Goal: Use online tool/utility

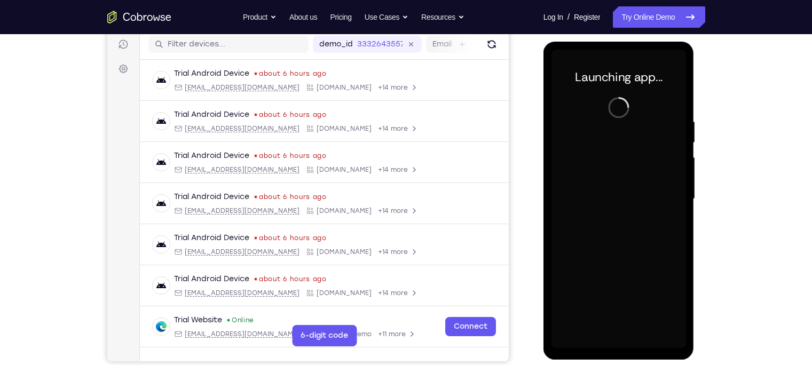
scroll to position [136, 0]
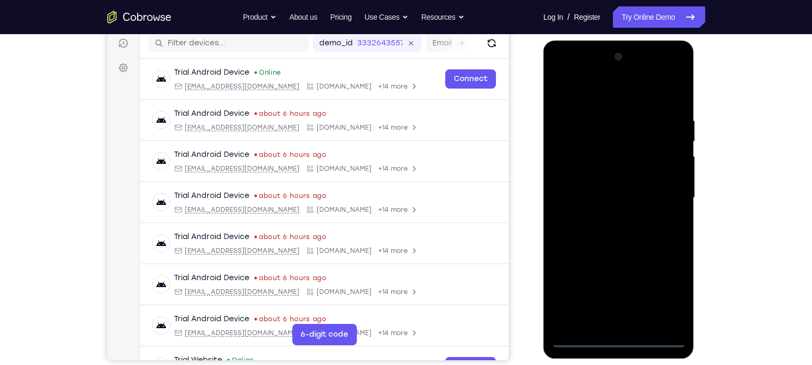
click at [615, 340] on div at bounding box center [619, 198] width 135 height 299
click at [670, 290] on div at bounding box center [619, 198] width 135 height 299
click at [620, 101] on div at bounding box center [619, 198] width 135 height 299
click at [663, 192] on div at bounding box center [619, 198] width 135 height 299
click at [606, 217] on div at bounding box center [619, 198] width 135 height 299
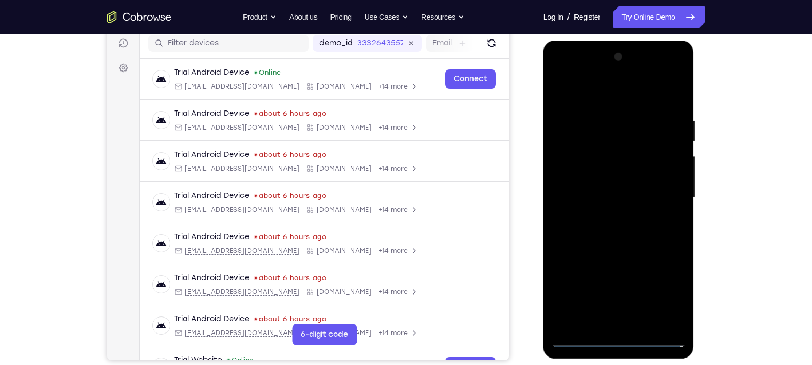
click at [609, 187] on div at bounding box center [619, 198] width 135 height 299
click at [611, 177] on div at bounding box center [619, 198] width 135 height 299
click at [608, 201] on div at bounding box center [619, 198] width 135 height 299
click at [632, 236] on div at bounding box center [619, 198] width 135 height 299
click at [634, 244] on div at bounding box center [619, 198] width 135 height 299
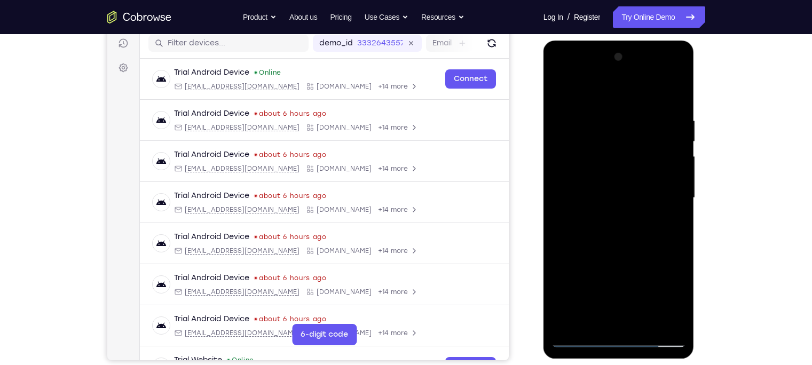
click at [649, 324] on div at bounding box center [619, 198] width 135 height 299
click at [629, 258] on div at bounding box center [619, 198] width 135 height 299
click at [565, 88] on div at bounding box center [619, 198] width 135 height 299
click at [594, 324] on div at bounding box center [619, 198] width 135 height 299
click at [616, 98] on div at bounding box center [619, 198] width 135 height 299
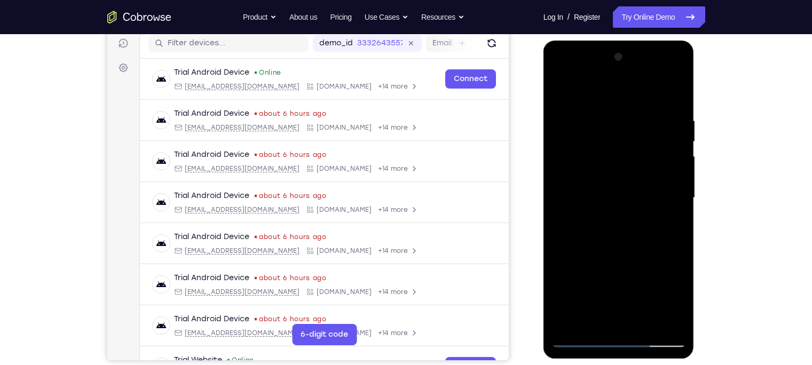
click at [642, 230] on div at bounding box center [619, 198] width 135 height 299
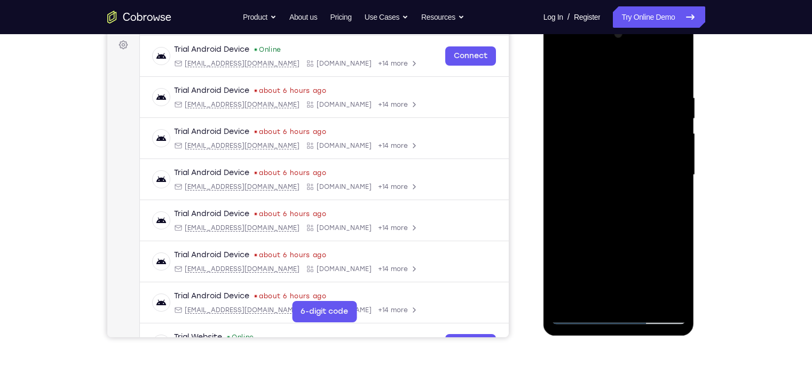
scroll to position [160, 0]
click at [605, 156] on div at bounding box center [619, 174] width 135 height 299
click at [592, 293] on div at bounding box center [619, 174] width 135 height 299
click at [650, 234] on div at bounding box center [619, 174] width 135 height 299
click at [671, 192] on div at bounding box center [619, 174] width 135 height 299
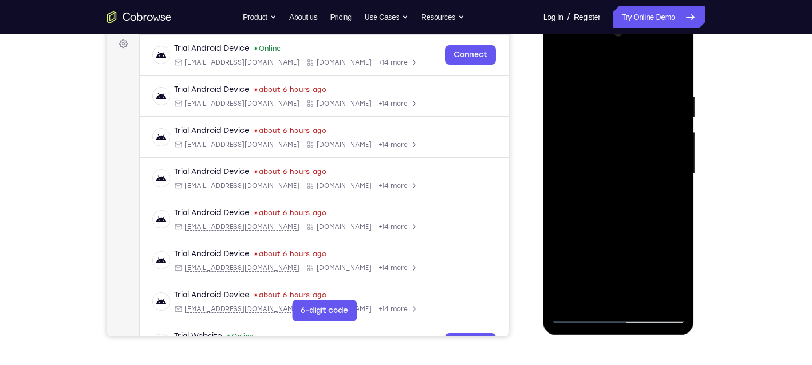
click at [559, 66] on div at bounding box center [619, 174] width 135 height 299
click at [565, 65] on div at bounding box center [619, 174] width 135 height 299
click at [600, 93] on div at bounding box center [619, 174] width 135 height 299
click at [679, 127] on div at bounding box center [619, 174] width 135 height 299
click at [680, 120] on div at bounding box center [619, 174] width 135 height 299
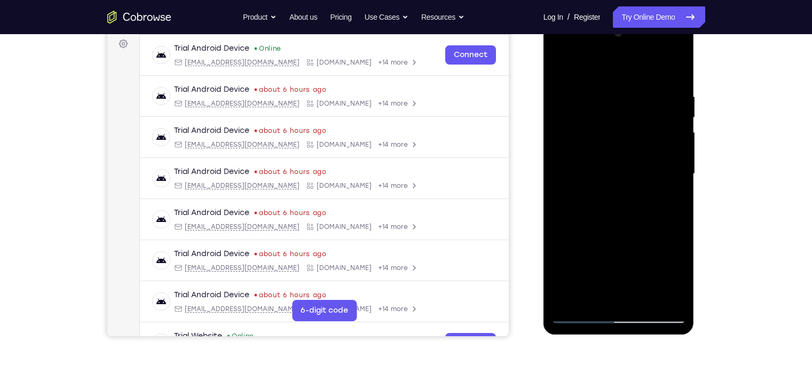
click at [666, 157] on div at bounding box center [619, 174] width 135 height 299
click at [661, 159] on div at bounding box center [619, 174] width 135 height 299
click at [664, 158] on div at bounding box center [619, 174] width 135 height 299
click at [659, 181] on div at bounding box center [619, 174] width 135 height 299
click at [659, 201] on div at bounding box center [619, 174] width 135 height 299
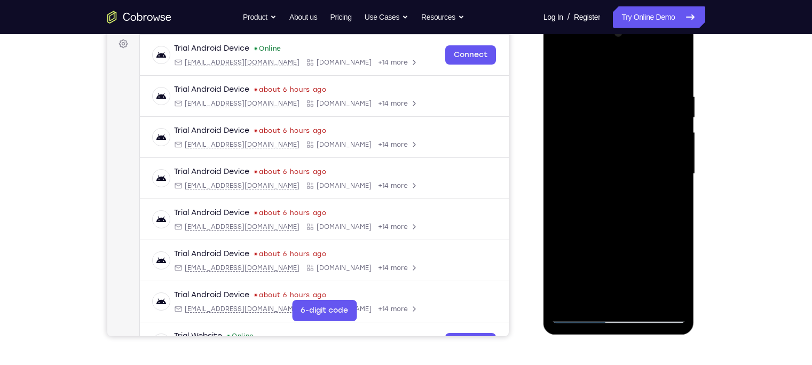
click at [674, 71] on div at bounding box center [619, 174] width 135 height 299
click at [607, 177] on div at bounding box center [619, 174] width 135 height 299
click at [646, 300] on div at bounding box center [619, 174] width 135 height 299
click at [651, 297] on div at bounding box center [619, 174] width 135 height 299
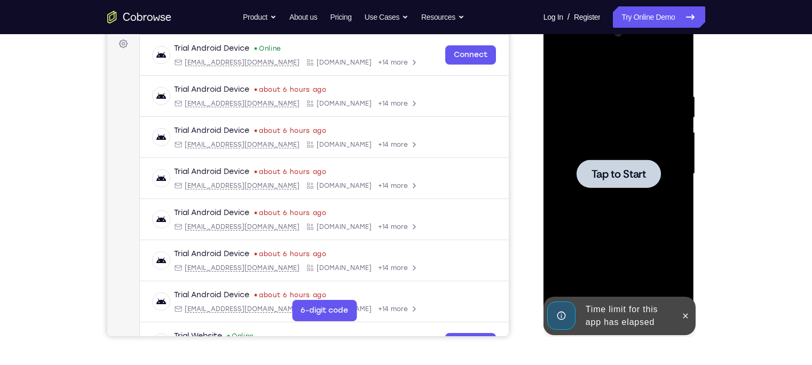
click at [644, 17] on div "Tap to Start" at bounding box center [619, 17] width 151 height 0
click at [626, 284] on div at bounding box center [619, 174] width 135 height 299
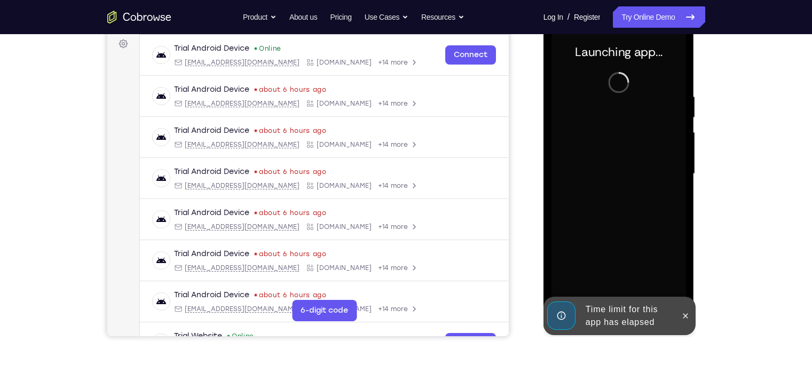
click at [622, 311] on div "Time limit for this app has elapsed" at bounding box center [628, 316] width 93 height 34
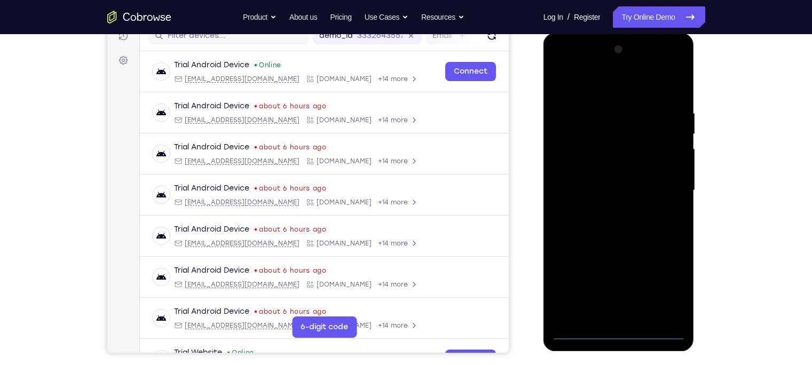
scroll to position [147, 0]
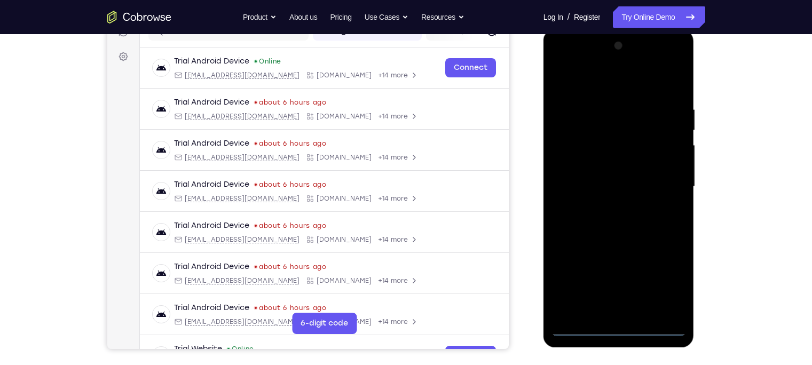
click at [619, 330] on div at bounding box center [619, 186] width 135 height 299
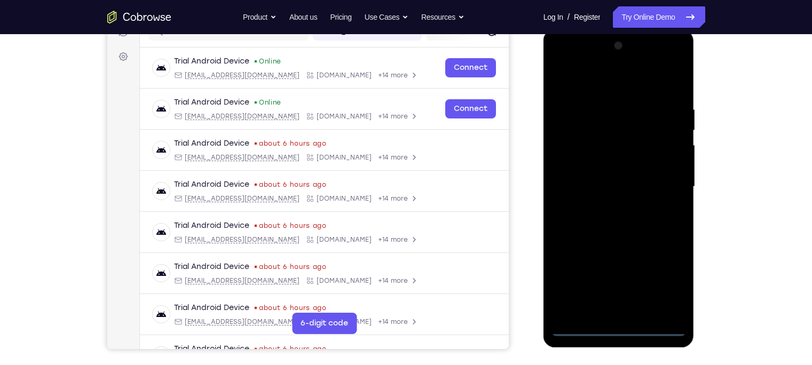
click at [665, 284] on div at bounding box center [619, 186] width 135 height 299
click at [592, 84] on div at bounding box center [619, 186] width 135 height 299
click at [670, 182] on div at bounding box center [619, 186] width 135 height 299
click at [607, 204] on div at bounding box center [619, 186] width 135 height 299
click at [592, 176] on div at bounding box center [619, 186] width 135 height 299
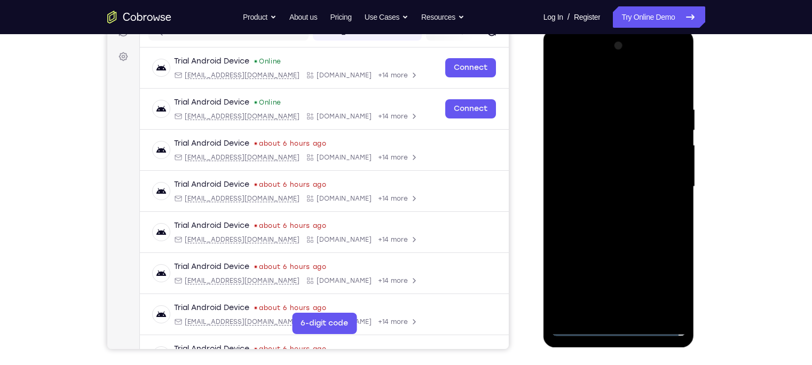
click at [589, 170] on div at bounding box center [619, 186] width 135 height 299
click at [598, 186] on div at bounding box center [619, 186] width 135 height 299
click at [643, 223] on div at bounding box center [619, 186] width 135 height 299
click at [648, 309] on div at bounding box center [619, 186] width 135 height 299
drag, startPoint x: 620, startPoint y: 83, endPoint x: 623, endPoint y: 10, distance: 73.2
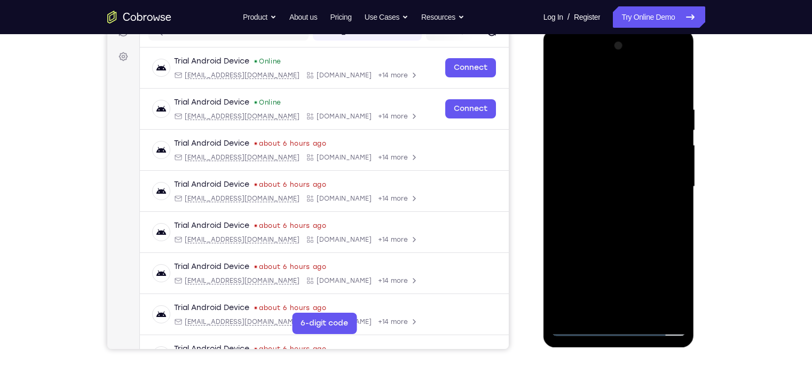
click at [623, 29] on html "Online web based iOS Simulators and Android Emulators. Run iPhone, iPad, Mobile…" at bounding box center [620, 189] width 152 height 321
click at [611, 245] on div at bounding box center [619, 186] width 135 height 299
click at [581, 168] on div at bounding box center [619, 186] width 135 height 299
click at [562, 80] on div at bounding box center [619, 186] width 135 height 299
click at [621, 220] on div at bounding box center [619, 186] width 135 height 299
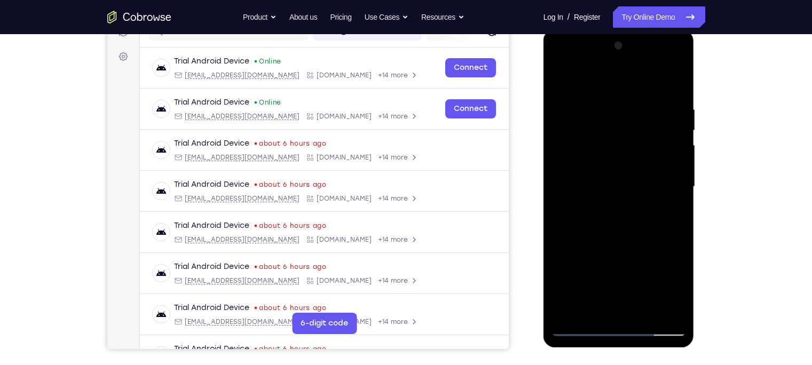
drag, startPoint x: 600, startPoint y: 153, endPoint x: 628, endPoint y: 299, distance: 148.4
click at [628, 299] on div at bounding box center [619, 186] width 135 height 299
drag, startPoint x: 607, startPoint y: 140, endPoint x: 616, endPoint y: 217, distance: 77.5
click at [616, 217] on div at bounding box center [619, 186] width 135 height 299
drag, startPoint x: 588, startPoint y: 116, endPoint x: 606, endPoint y: 193, distance: 79.4
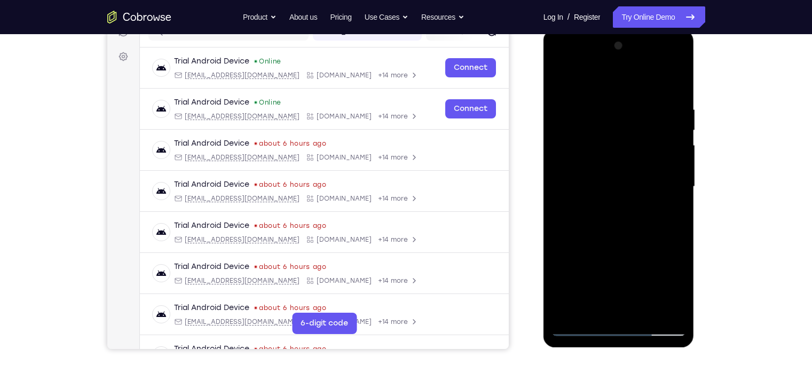
click at [606, 193] on div at bounding box center [619, 186] width 135 height 299
drag, startPoint x: 586, startPoint y: 114, endPoint x: 603, endPoint y: 212, distance: 99.7
click at [603, 212] on div at bounding box center [619, 186] width 135 height 299
click at [561, 80] on div at bounding box center [619, 186] width 135 height 299
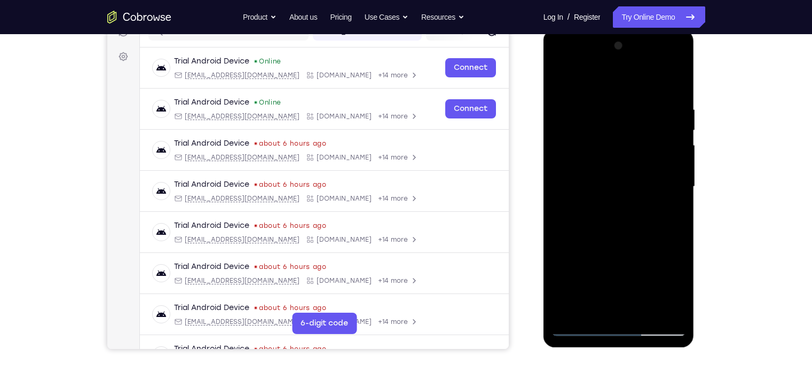
click at [618, 196] on div at bounding box center [619, 186] width 135 height 299
drag, startPoint x: 632, startPoint y: 153, endPoint x: 637, endPoint y: 243, distance: 90.4
click at [637, 243] on div at bounding box center [619, 186] width 135 height 299
drag, startPoint x: 628, startPoint y: 143, endPoint x: 636, endPoint y: 220, distance: 77.9
click at [636, 220] on div at bounding box center [619, 186] width 135 height 299
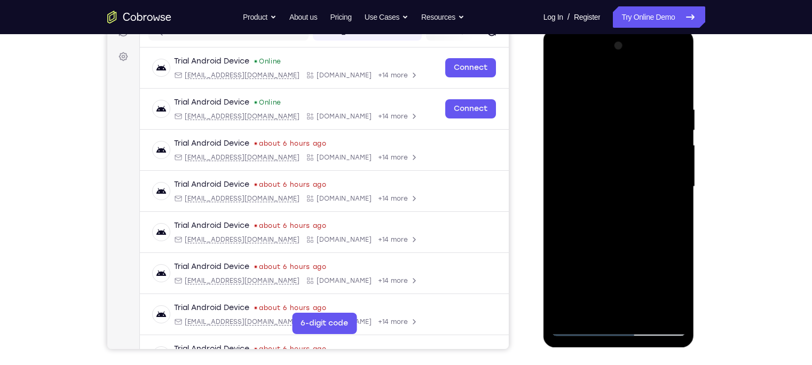
drag, startPoint x: 624, startPoint y: 116, endPoint x: 633, endPoint y: 209, distance: 93.9
click at [633, 209] on div at bounding box center [619, 186] width 135 height 299
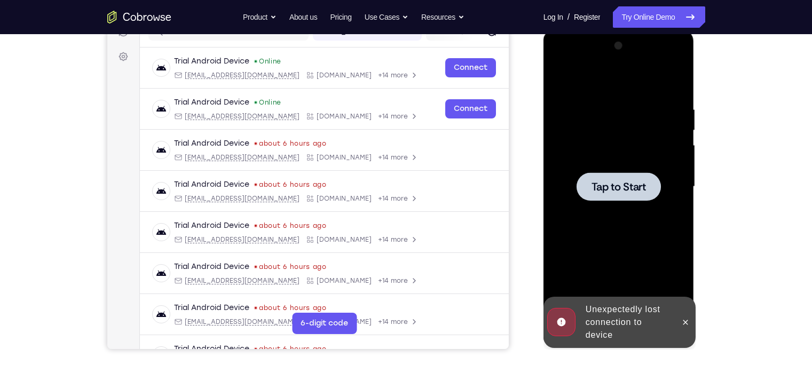
click at [630, 166] on div at bounding box center [619, 186] width 135 height 299
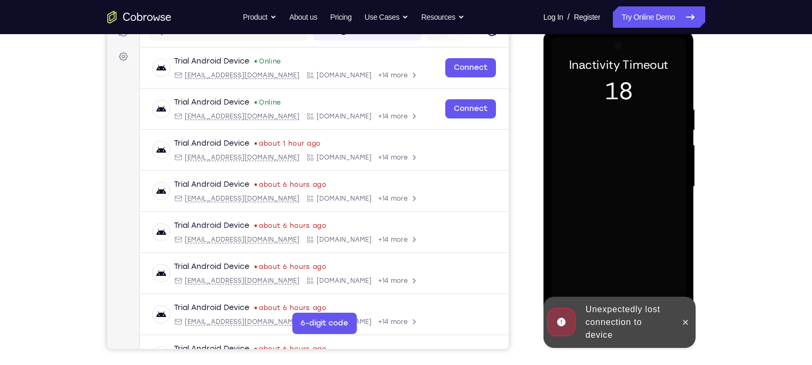
click at [618, 257] on div at bounding box center [619, 186] width 135 height 299
click at [637, 343] on div "Unexpectedly lost connection to device" at bounding box center [628, 322] width 93 height 47
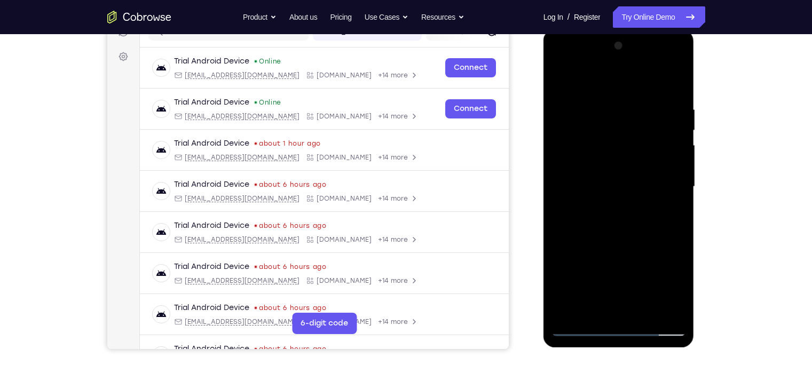
click at [620, 327] on div at bounding box center [619, 186] width 135 height 299
click at [664, 285] on div at bounding box center [619, 186] width 135 height 299
click at [597, 81] on div at bounding box center [619, 186] width 135 height 299
click at [667, 180] on div at bounding box center [619, 186] width 135 height 299
click at [610, 201] on div at bounding box center [619, 186] width 135 height 299
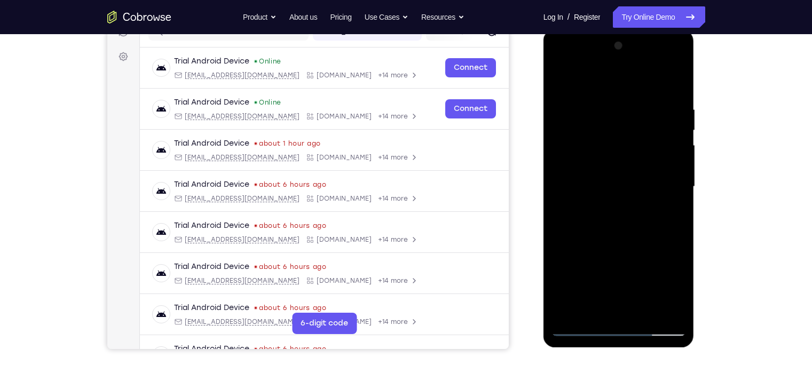
click at [608, 174] on div at bounding box center [619, 186] width 135 height 299
click at [593, 167] on div at bounding box center [619, 186] width 135 height 299
click at [612, 188] on div at bounding box center [619, 186] width 135 height 299
click at [651, 313] on div at bounding box center [619, 186] width 135 height 299
click at [619, 245] on div at bounding box center [619, 186] width 135 height 299
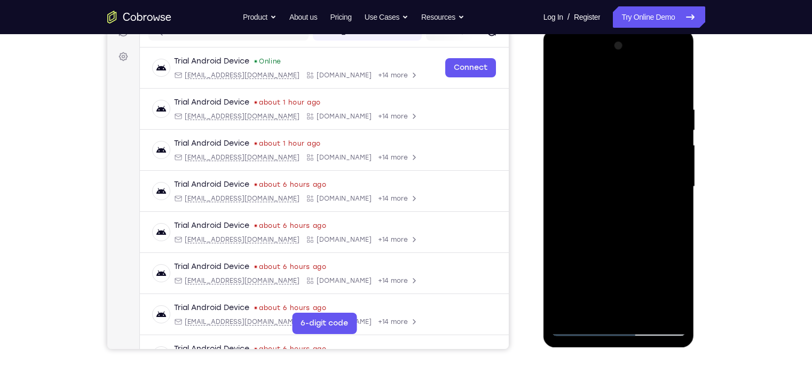
click at [609, 247] on div at bounding box center [619, 186] width 135 height 299
click at [580, 330] on div at bounding box center [619, 186] width 135 height 299
drag, startPoint x: 601, startPoint y: 83, endPoint x: 604, endPoint y: 15, distance: 67.9
click at [604, 29] on html "Online web based iOS Simulators and Android Emulators. Run iPhone, iPad, Mobile…" at bounding box center [620, 189] width 152 height 321
click at [603, 243] on div at bounding box center [619, 186] width 135 height 299
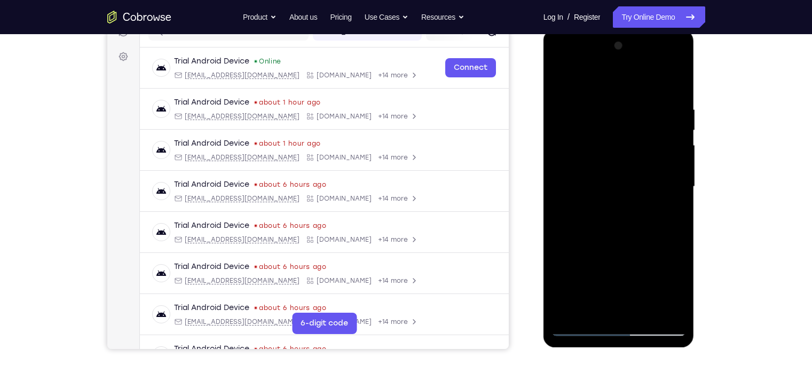
click at [588, 82] on div at bounding box center [619, 186] width 135 height 299
click at [593, 77] on div at bounding box center [619, 186] width 135 height 299
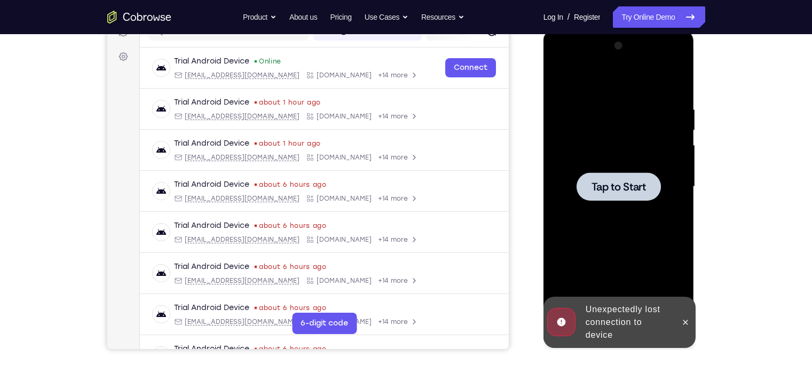
click at [608, 327] on div "Unexpectedly lost connection to device" at bounding box center [628, 322] width 93 height 47
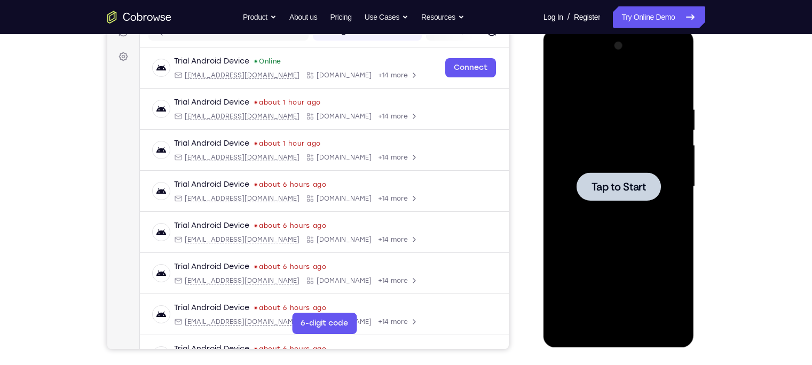
click at [583, 198] on div at bounding box center [619, 187] width 84 height 28
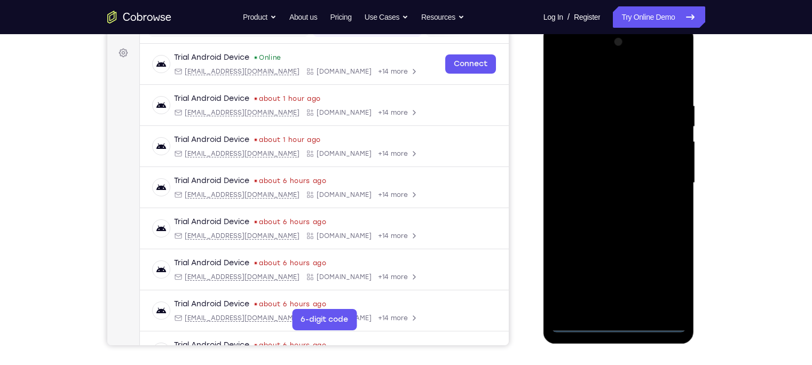
scroll to position [152, 0]
click at [622, 325] on div at bounding box center [619, 182] width 135 height 299
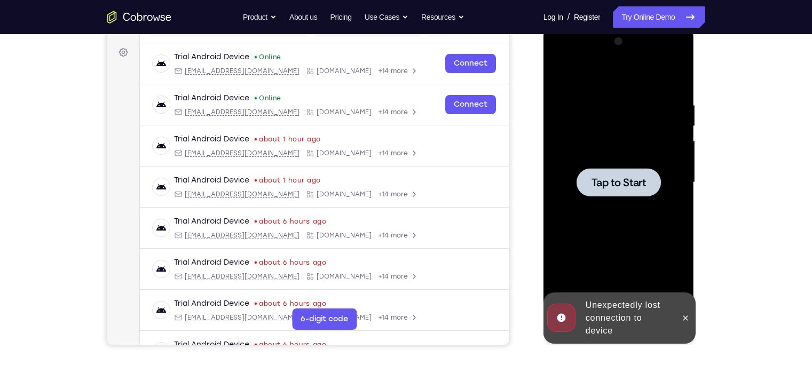
click at [604, 210] on div at bounding box center [619, 182] width 135 height 299
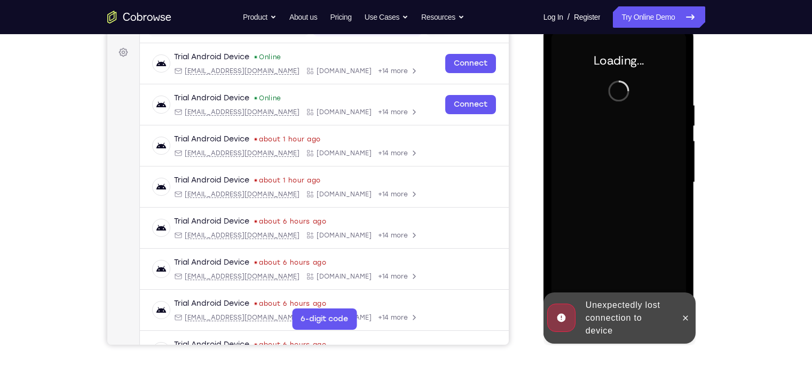
click at [608, 306] on div "Unexpectedly lost connection to device" at bounding box center [628, 318] width 93 height 47
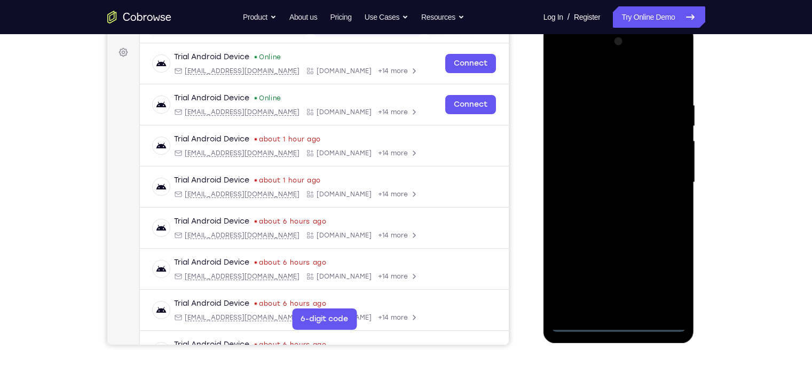
click at [616, 325] on div at bounding box center [619, 182] width 135 height 299
click at [668, 276] on div at bounding box center [619, 182] width 135 height 299
click at [611, 83] on div at bounding box center [619, 182] width 135 height 299
click at [657, 179] on div at bounding box center [619, 182] width 135 height 299
click at [608, 204] on div at bounding box center [619, 182] width 135 height 299
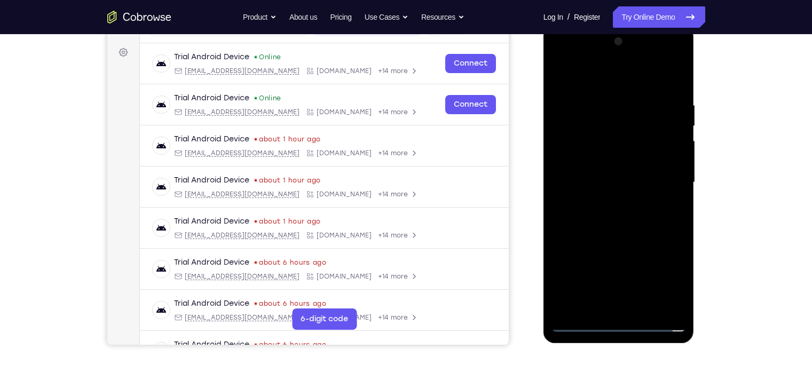
click at [603, 173] on div at bounding box center [619, 182] width 135 height 299
click at [612, 163] on div at bounding box center [619, 182] width 135 height 299
click at [604, 186] on div at bounding box center [619, 182] width 135 height 299
click at [620, 227] on div at bounding box center [619, 182] width 135 height 299
click at [647, 309] on div at bounding box center [619, 182] width 135 height 299
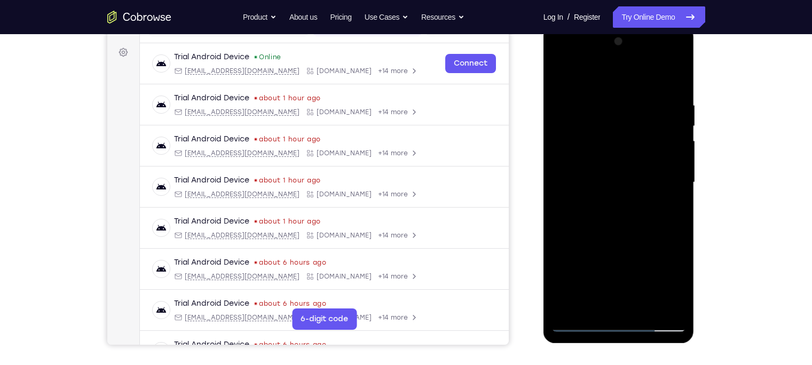
click at [615, 239] on div at bounding box center [619, 182] width 135 height 299
click at [561, 72] on div at bounding box center [619, 182] width 135 height 299
click at [597, 311] on div at bounding box center [619, 182] width 135 height 299
click at [610, 74] on div at bounding box center [619, 182] width 135 height 299
drag, startPoint x: 614, startPoint y: 120, endPoint x: 615, endPoint y: 165, distance: 44.9
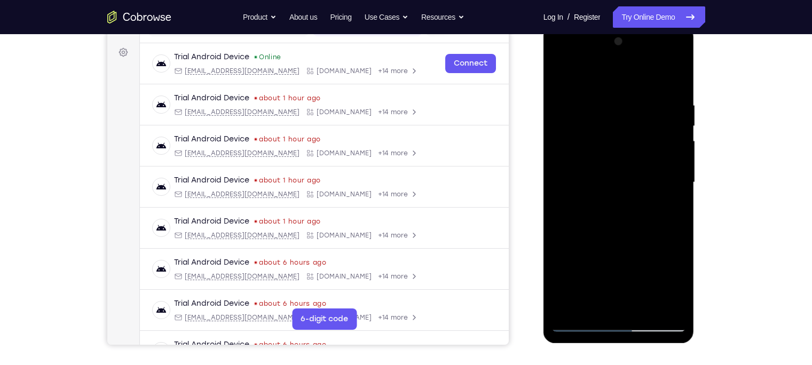
click at [615, 165] on div at bounding box center [619, 182] width 135 height 299
click at [648, 214] on div at bounding box center [619, 182] width 135 height 299
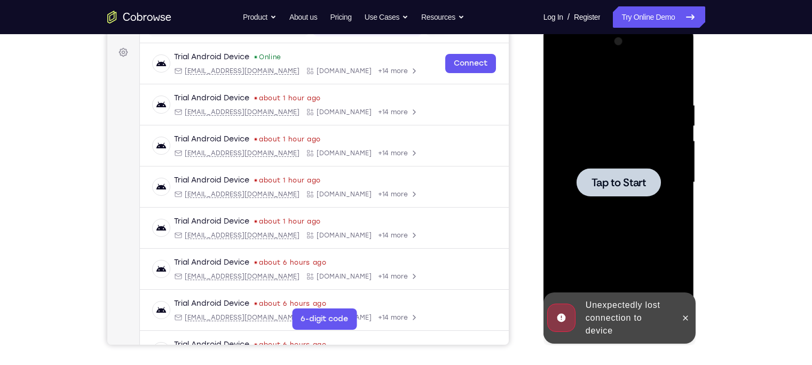
click at [632, 218] on div at bounding box center [619, 182] width 135 height 299
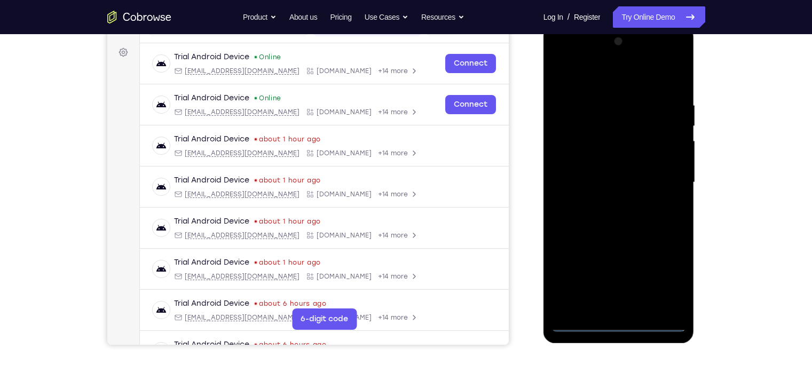
click at [621, 327] on div at bounding box center [619, 182] width 135 height 299
click at [668, 279] on div at bounding box center [619, 182] width 135 height 299
click at [599, 78] on div at bounding box center [619, 182] width 135 height 299
click at [666, 183] on div at bounding box center [619, 182] width 135 height 299
click at [606, 201] on div at bounding box center [619, 182] width 135 height 299
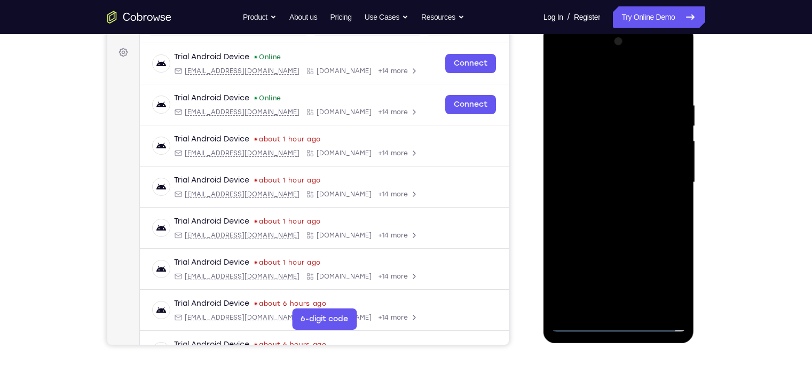
click at [597, 170] on div at bounding box center [619, 182] width 135 height 299
click at [593, 166] on div at bounding box center [619, 182] width 135 height 299
click at [605, 183] on div at bounding box center [619, 182] width 135 height 299
click at [624, 225] on div at bounding box center [619, 182] width 135 height 299
click at [644, 306] on div at bounding box center [619, 182] width 135 height 299
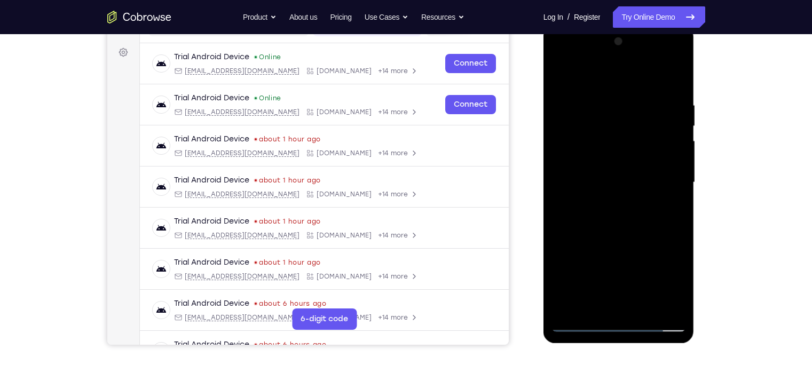
drag, startPoint x: 618, startPoint y: 83, endPoint x: 615, endPoint y: 34, distance: 48.7
click at [615, 34] on div at bounding box center [619, 182] width 135 height 299
click at [616, 240] on div at bounding box center [619, 182] width 135 height 299
click at [582, 73] on div at bounding box center [619, 182] width 135 height 299
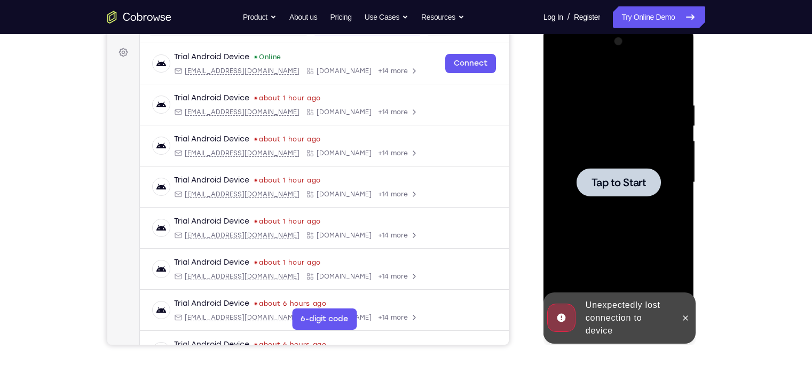
click at [642, 198] on div at bounding box center [619, 182] width 135 height 299
click at [669, 212] on div at bounding box center [619, 182] width 135 height 299
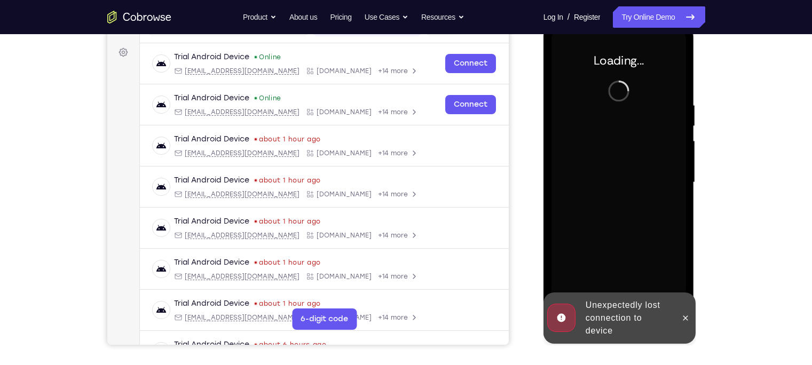
click at [609, 318] on div "Unexpectedly lost connection to device" at bounding box center [628, 318] width 93 height 47
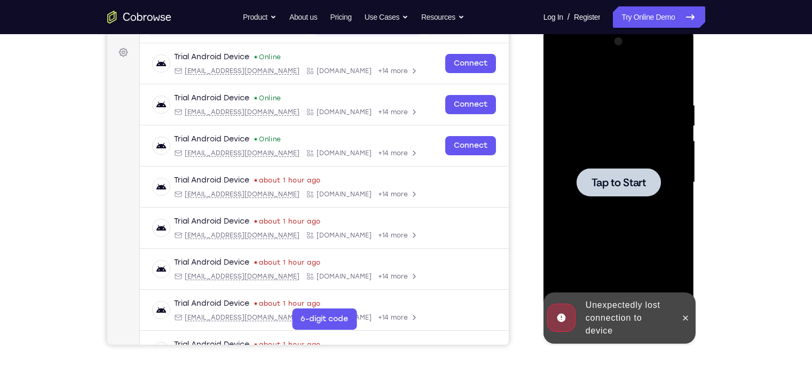
click at [603, 239] on div at bounding box center [619, 182] width 135 height 299
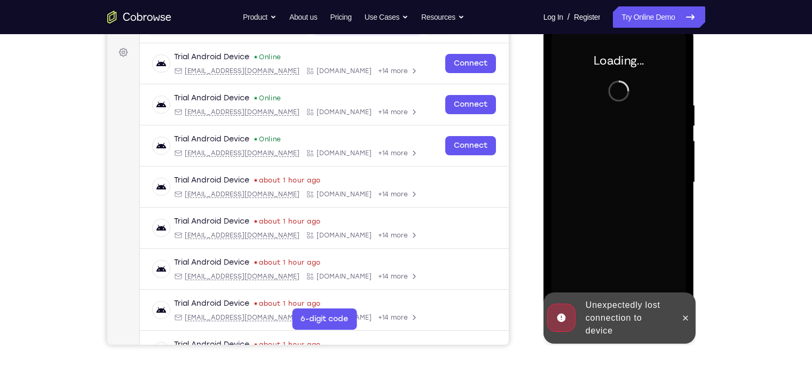
click at [595, 310] on div "Unexpectedly lost connection to device" at bounding box center [628, 318] width 93 height 47
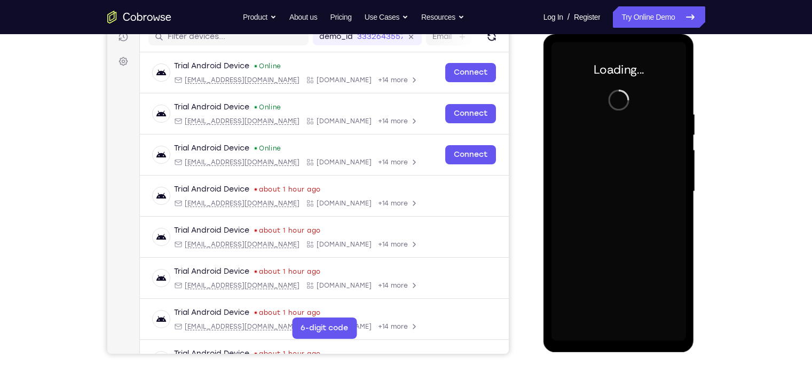
scroll to position [138, 0]
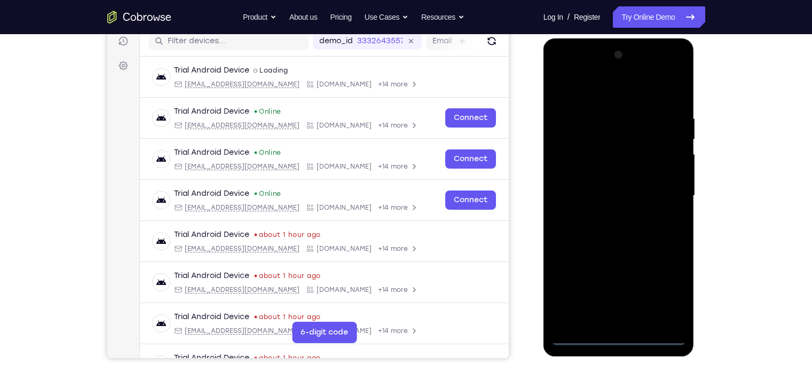
click at [623, 339] on div at bounding box center [619, 195] width 135 height 299
click at [669, 288] on div at bounding box center [619, 195] width 135 height 299
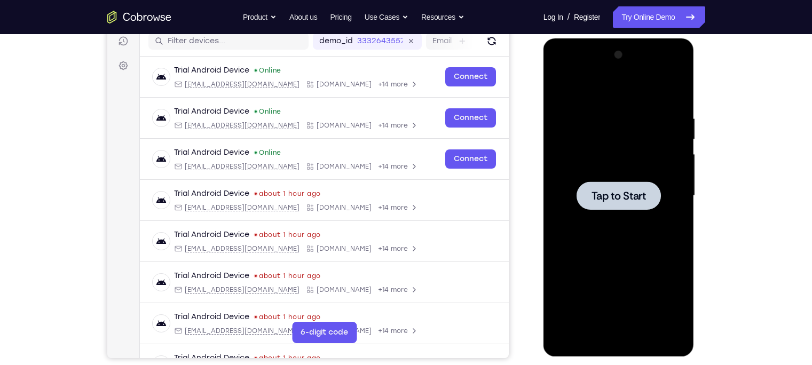
click at [611, 180] on div at bounding box center [619, 195] width 135 height 299
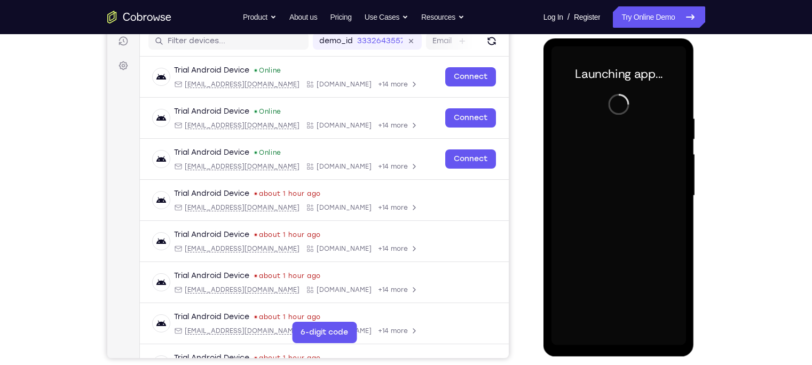
scroll to position [136, 0]
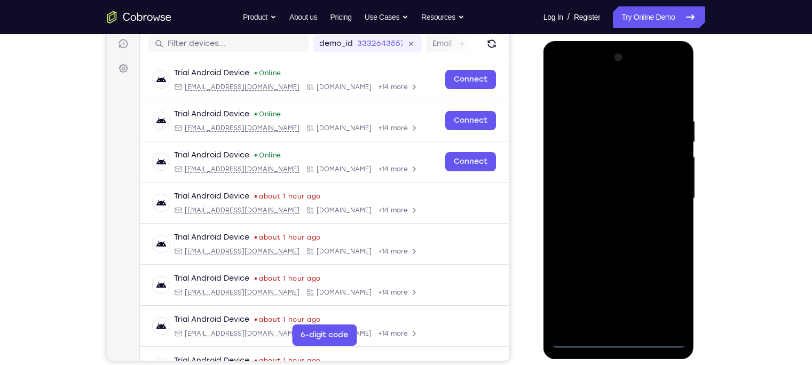
click at [618, 340] on div at bounding box center [619, 198] width 135 height 299
click at [662, 298] on div at bounding box center [619, 198] width 135 height 299
click at [666, 294] on div at bounding box center [619, 198] width 135 height 299
click at [601, 100] on div at bounding box center [619, 198] width 135 height 299
click at [665, 196] on div at bounding box center [619, 198] width 135 height 299
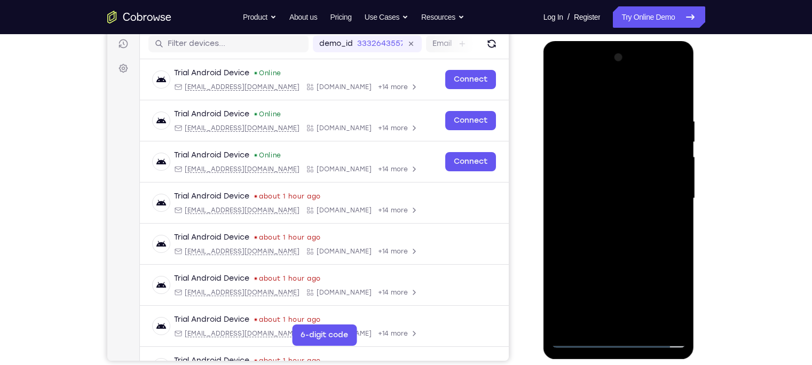
click at [609, 217] on div at bounding box center [619, 198] width 135 height 299
click at [606, 217] on div at bounding box center [619, 198] width 135 height 299
click at [607, 217] on div at bounding box center [619, 198] width 135 height 299
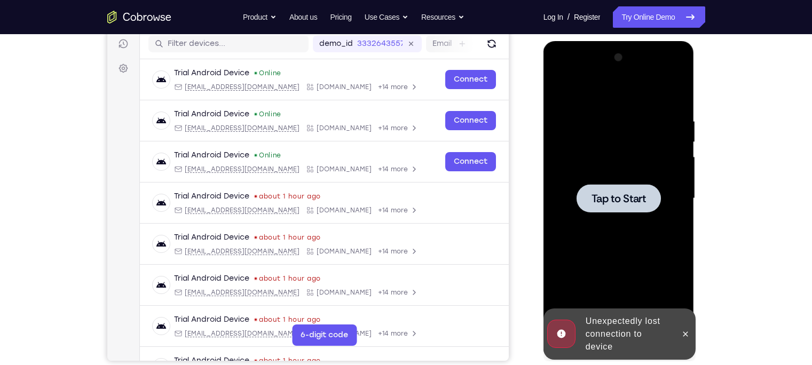
click at [612, 191] on div at bounding box center [619, 198] width 84 height 28
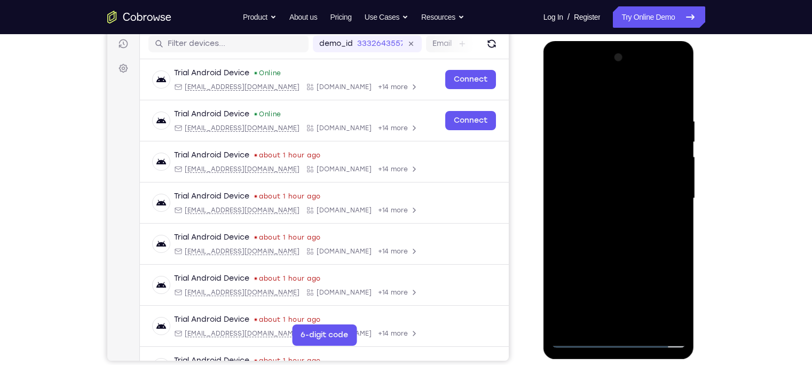
click at [620, 338] on div at bounding box center [619, 198] width 135 height 299
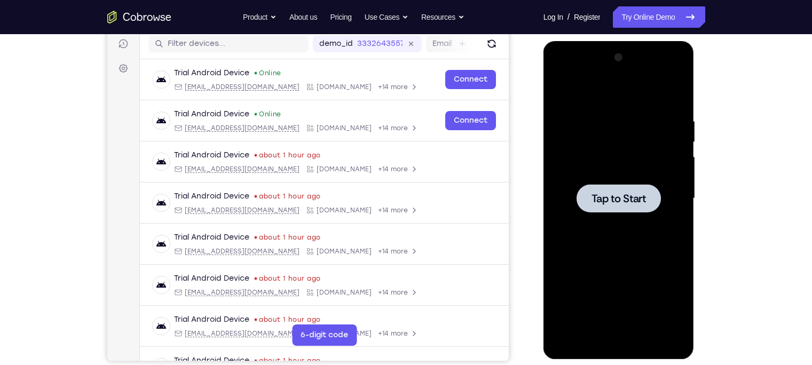
click at [577, 207] on div at bounding box center [619, 198] width 84 height 28
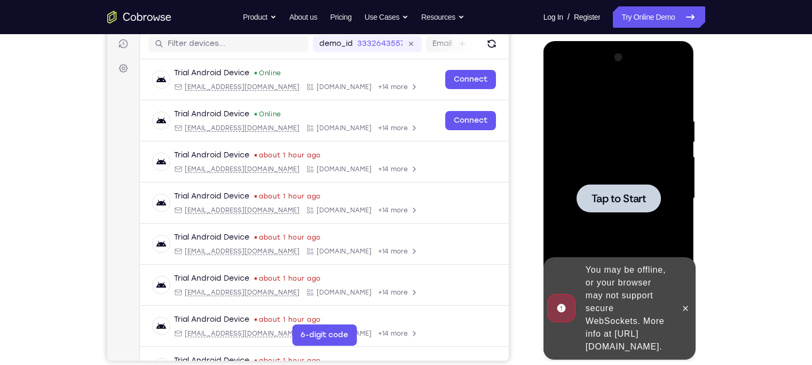
click at [673, 309] on div "You may be offline, or your browser may not support secure WebSockets. More inf…" at bounding box center [628, 309] width 93 height 98
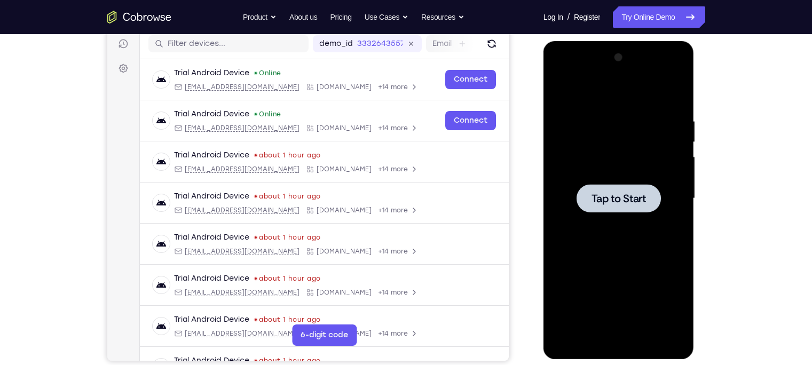
click at [631, 212] on div at bounding box center [619, 198] width 84 height 28
click at [604, 236] on div at bounding box center [619, 198] width 135 height 299
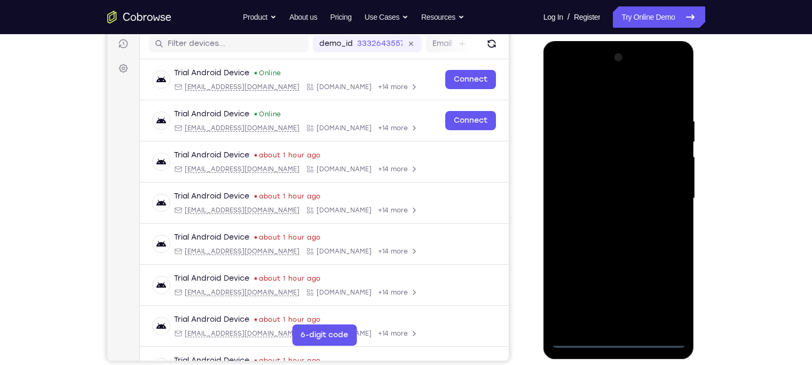
click at [620, 340] on div at bounding box center [619, 198] width 135 height 299
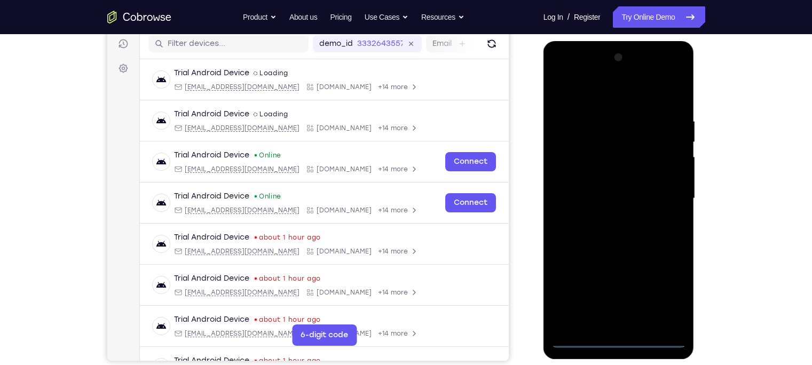
click at [670, 288] on div at bounding box center [619, 198] width 135 height 299
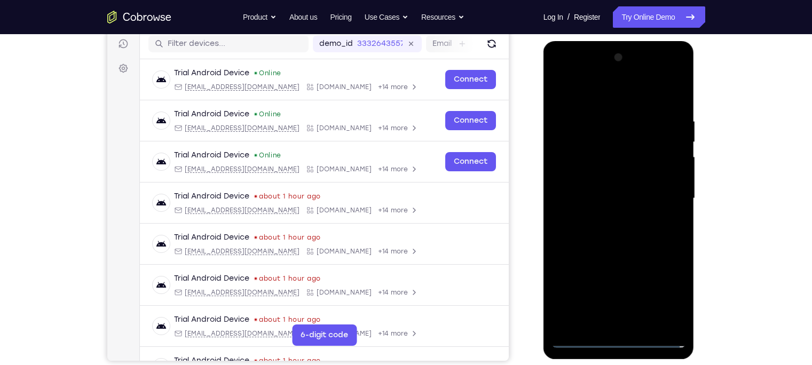
click at [597, 98] on div at bounding box center [619, 198] width 135 height 299
click at [665, 198] on div at bounding box center [619, 198] width 135 height 299
click at [606, 216] on div at bounding box center [619, 198] width 135 height 299
click at [598, 186] on div at bounding box center [619, 198] width 135 height 299
click at [598, 178] on div at bounding box center [619, 198] width 135 height 299
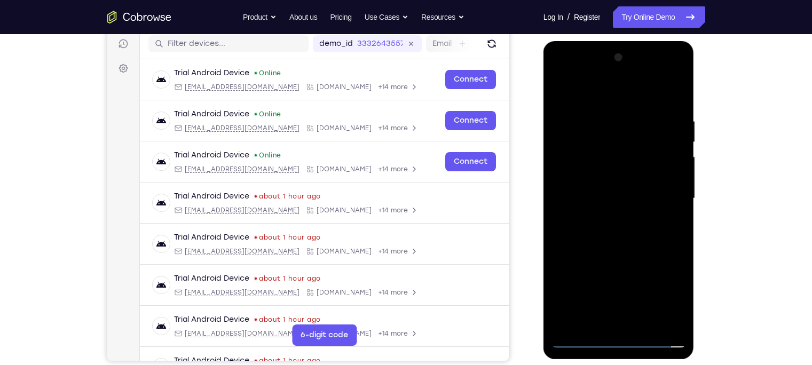
click at [598, 199] on div at bounding box center [619, 198] width 135 height 299
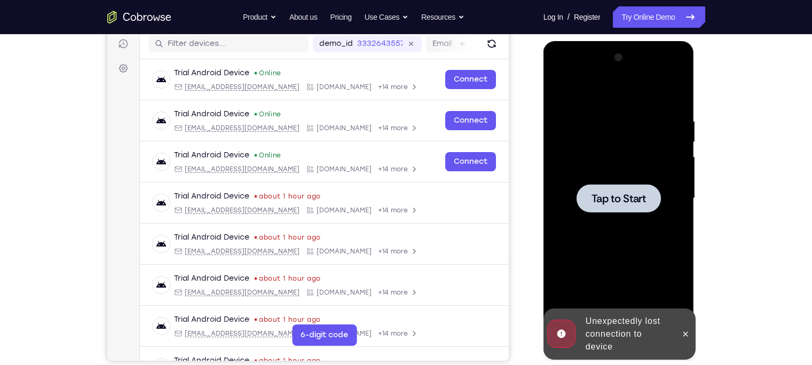
click at [598, 230] on div at bounding box center [619, 198] width 135 height 299
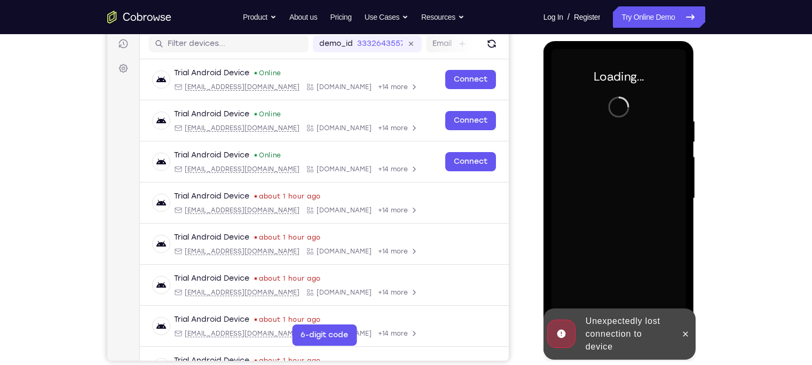
click at [631, 324] on div "Unexpectedly lost connection to device" at bounding box center [628, 334] width 93 height 47
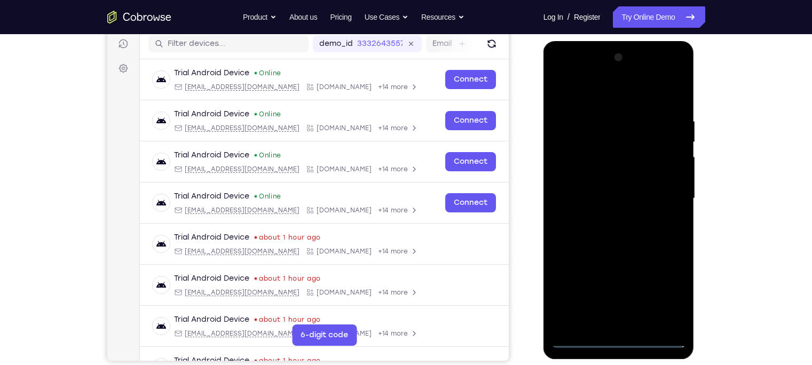
click at [622, 341] on div at bounding box center [619, 198] width 135 height 299
click at [668, 289] on div at bounding box center [619, 198] width 135 height 299
click at [580, 91] on div at bounding box center [619, 198] width 135 height 299
click at [659, 193] on div at bounding box center [619, 198] width 135 height 299
click at [603, 219] on div at bounding box center [619, 198] width 135 height 299
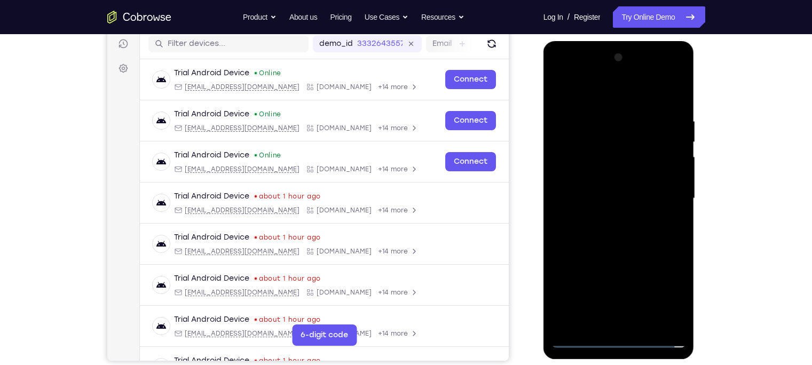
click at [606, 190] on div at bounding box center [619, 198] width 135 height 299
click at [595, 178] on div at bounding box center [619, 198] width 135 height 299
click at [593, 198] on div at bounding box center [619, 198] width 135 height 299
click at [604, 248] on div at bounding box center [619, 198] width 135 height 299
click at [646, 332] on div at bounding box center [619, 198] width 135 height 299
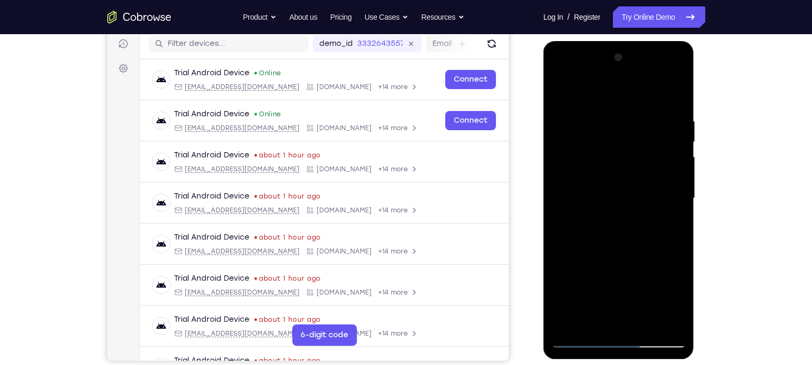
click at [613, 260] on div at bounding box center [619, 198] width 135 height 299
click at [629, 202] on div at bounding box center [619, 198] width 135 height 299
click at [671, 227] on div at bounding box center [619, 198] width 135 height 299
click at [560, 93] on div at bounding box center [619, 198] width 135 height 299
click at [628, 233] on div at bounding box center [619, 198] width 135 height 299
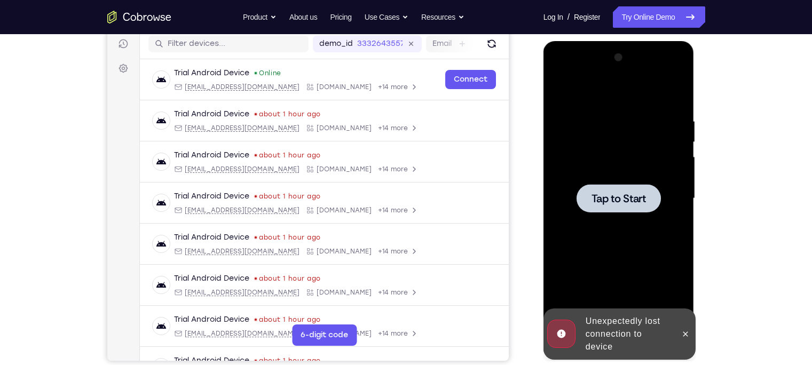
click at [602, 187] on div at bounding box center [619, 198] width 84 height 28
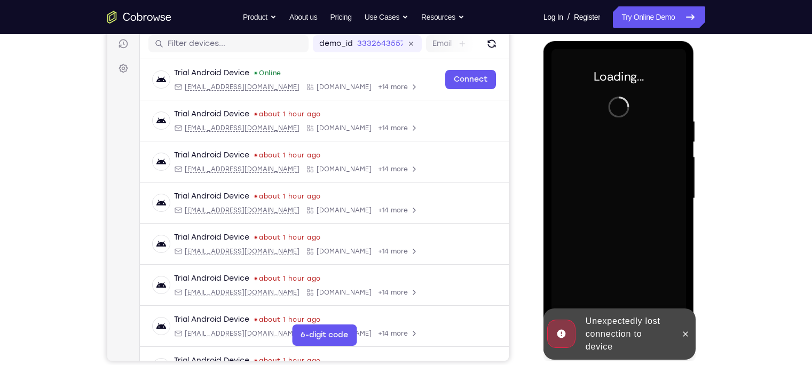
click at [620, 335] on div "Unexpectedly lost connection to device" at bounding box center [628, 334] width 93 height 47
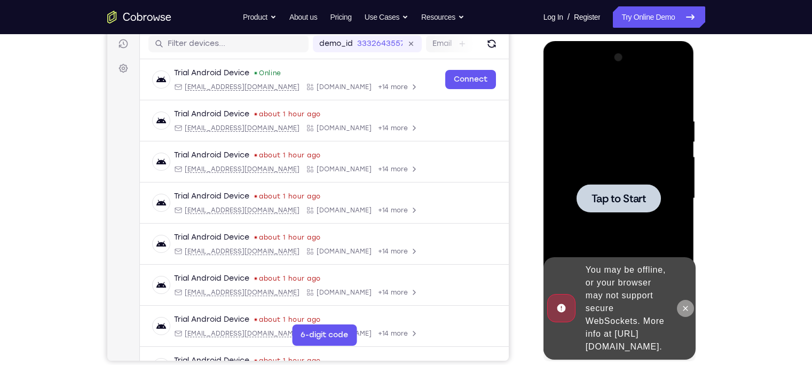
click at [687, 308] on button at bounding box center [685, 308] width 17 height 17
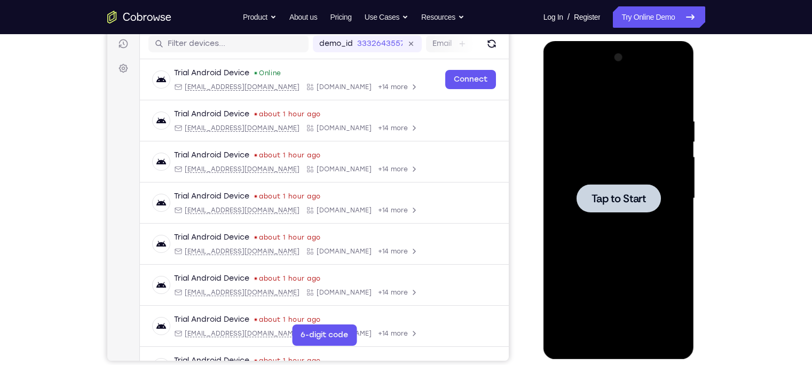
click at [606, 161] on div at bounding box center [619, 198] width 135 height 299
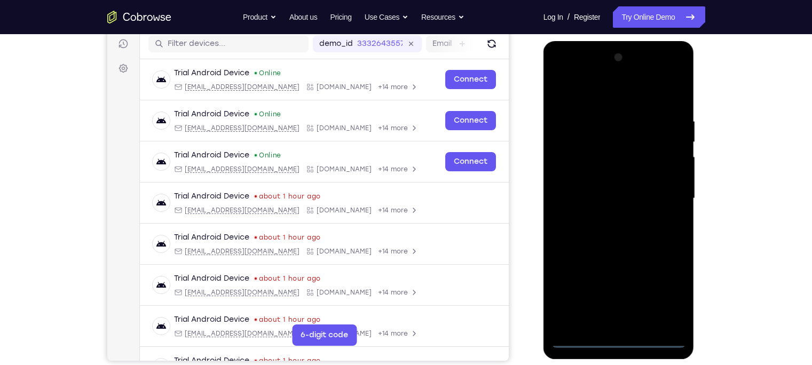
click at [621, 341] on div at bounding box center [619, 198] width 135 height 299
click at [658, 295] on div at bounding box center [619, 198] width 135 height 299
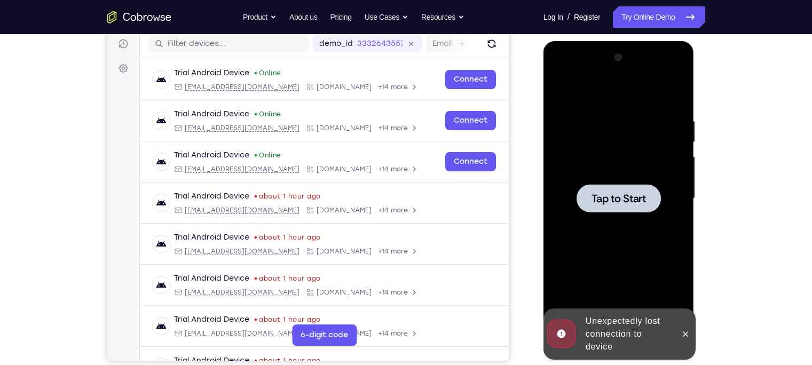
click at [581, 169] on div at bounding box center [619, 198] width 135 height 299
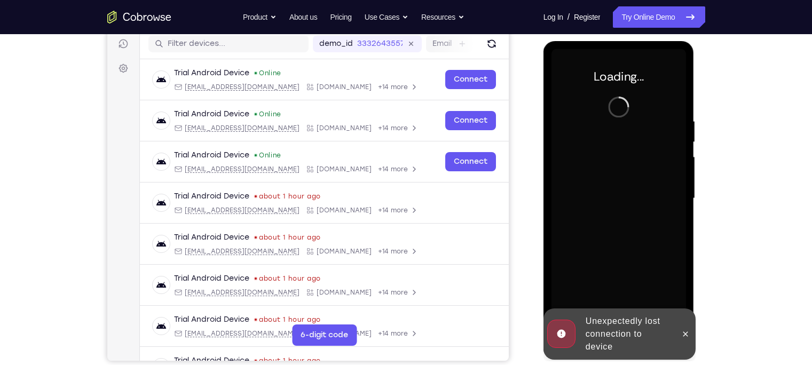
click at [544, 359] on div "notification timer" at bounding box center [544, 358] width 0 height 3
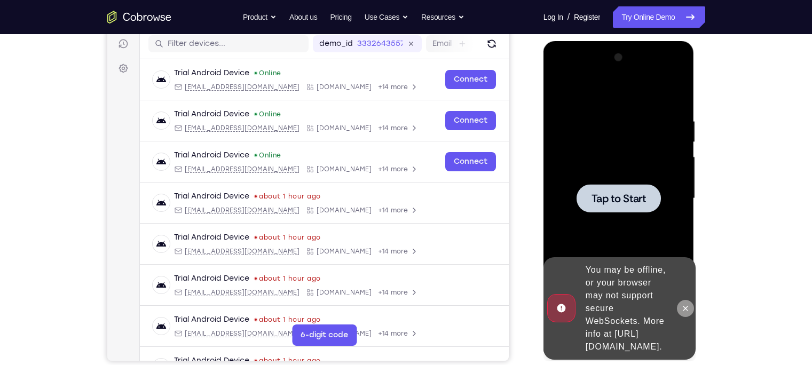
click at [686, 306] on icon at bounding box center [686, 308] width 5 height 5
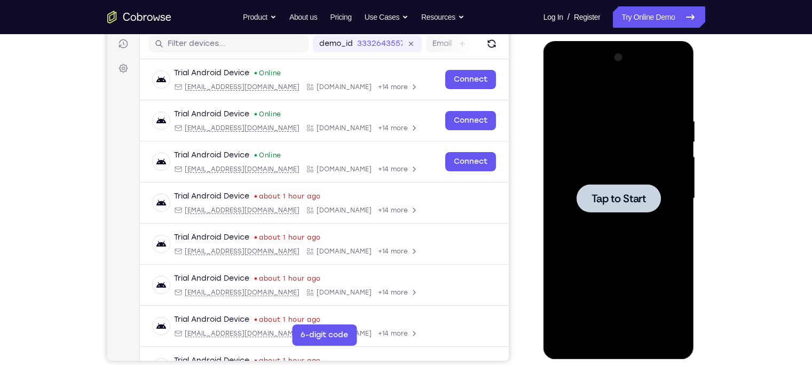
click at [632, 225] on div at bounding box center [619, 198] width 135 height 299
click at [659, 192] on div at bounding box center [619, 198] width 84 height 28
click at [617, 181] on div at bounding box center [619, 198] width 135 height 299
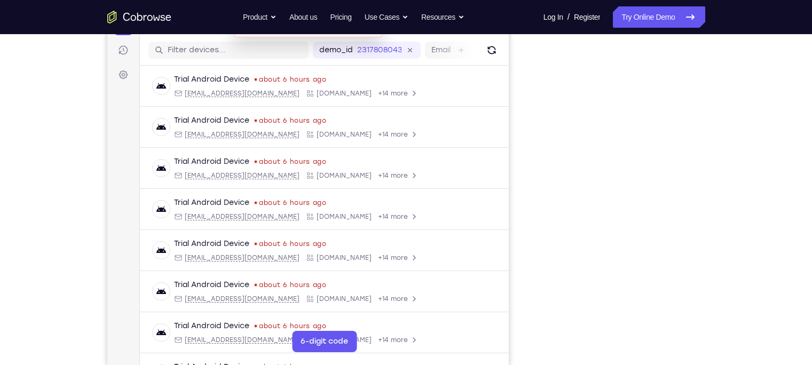
scroll to position [129, 0]
